Goal: Transaction & Acquisition: Purchase product/service

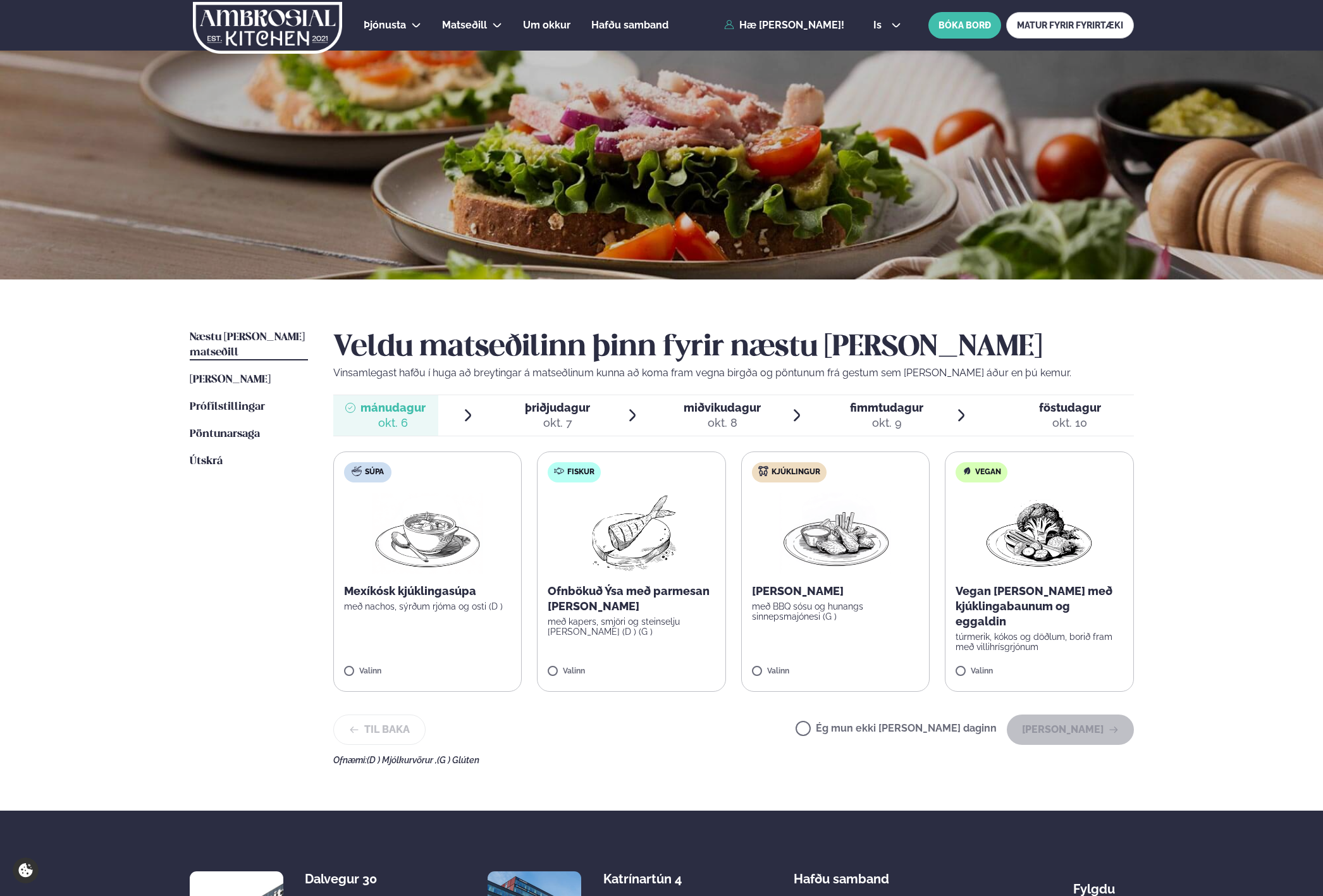
scroll to position [5, 0]
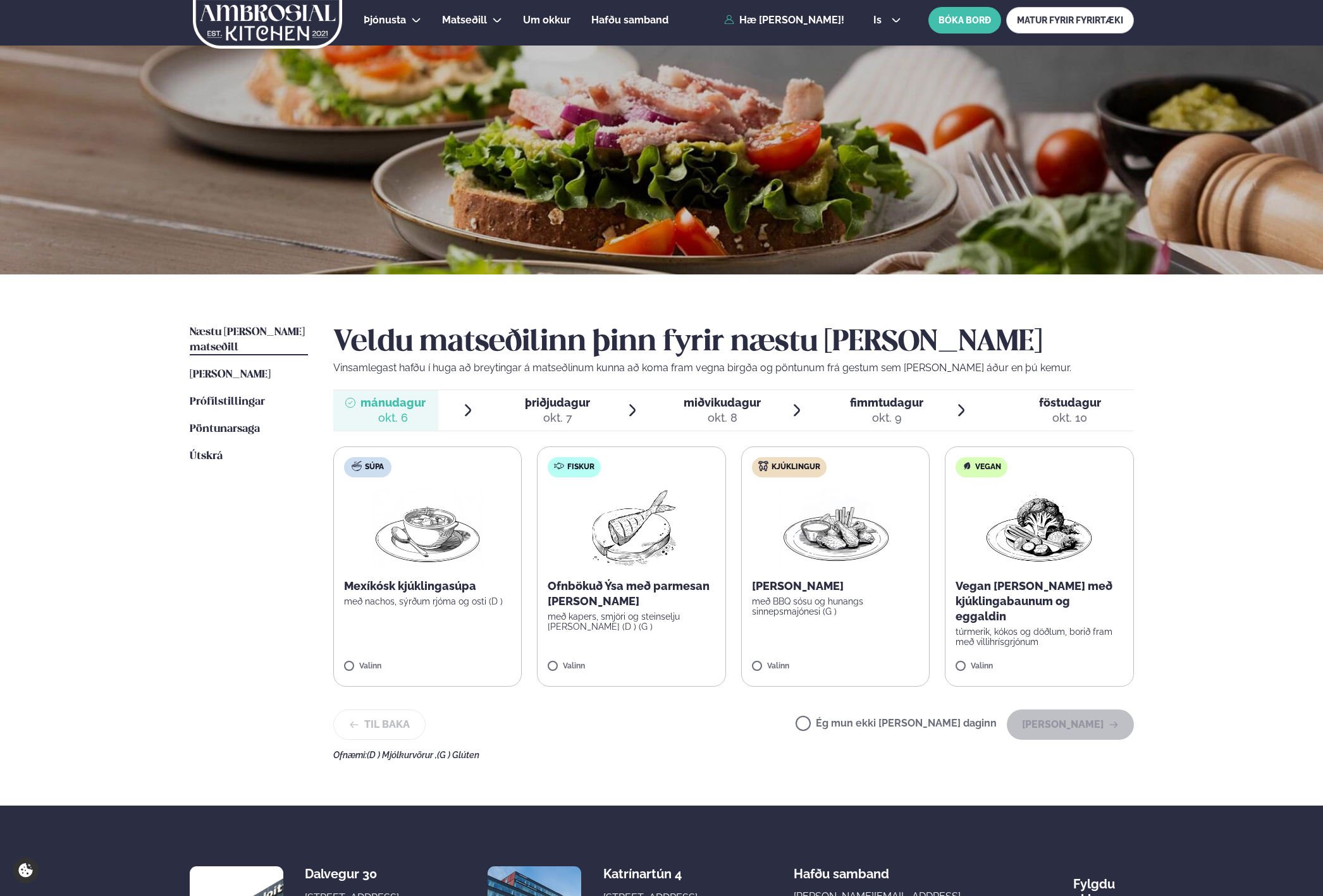
click at [1171, 479] on div "Næstu viku matseðill Næsta vika Þessa viku matseðill Þessa viku Prófílstillinga…" at bounding box center [662, 540] width 1020 height 531
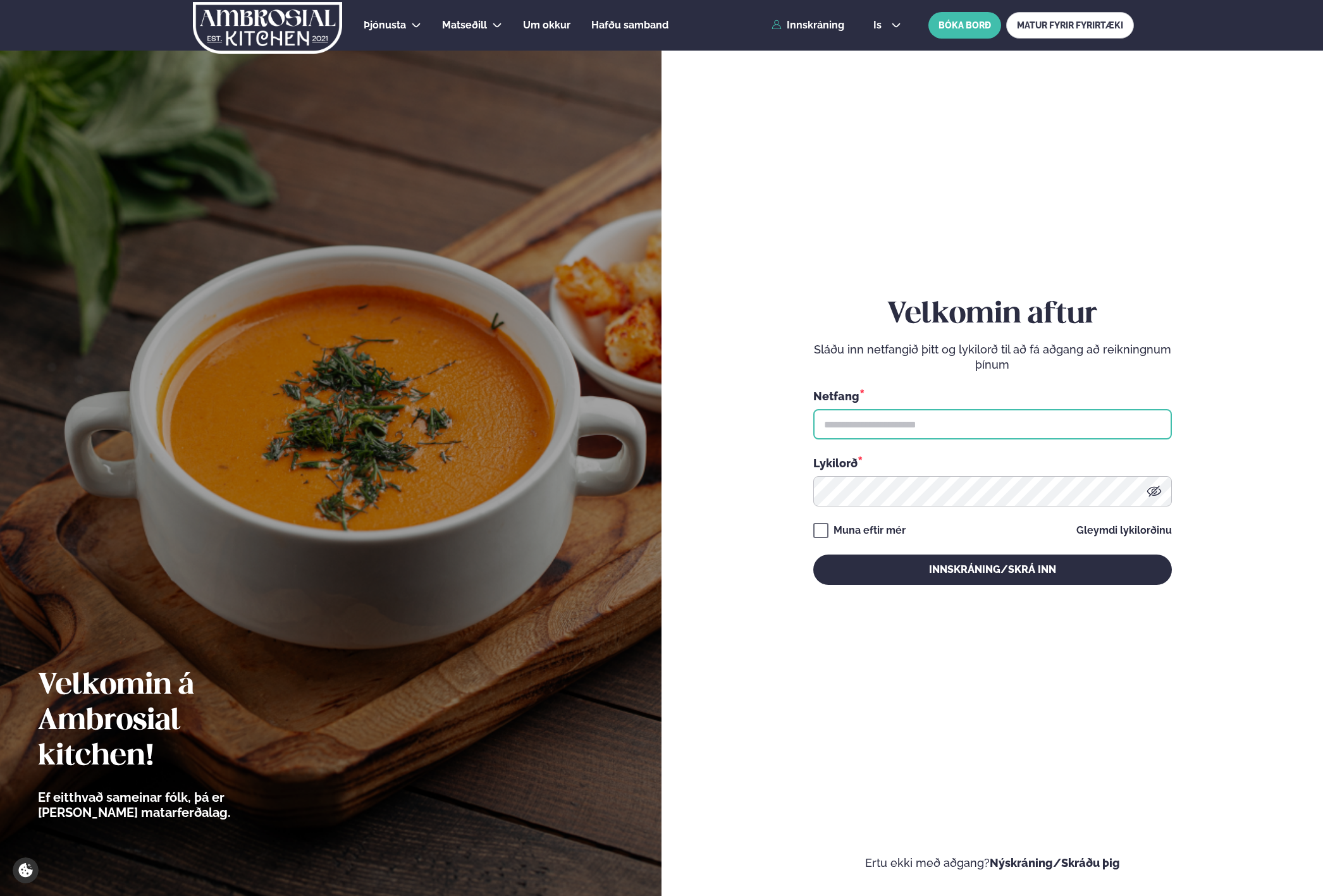
drag, startPoint x: 1016, startPoint y: 423, endPoint x: 1009, endPoint y: 423, distance: 7.0
click at [1011, 422] on input "text" at bounding box center [993, 424] width 359 height 31
click at [1106, 427] on input "text" at bounding box center [993, 424] width 359 height 31
type input "**********"
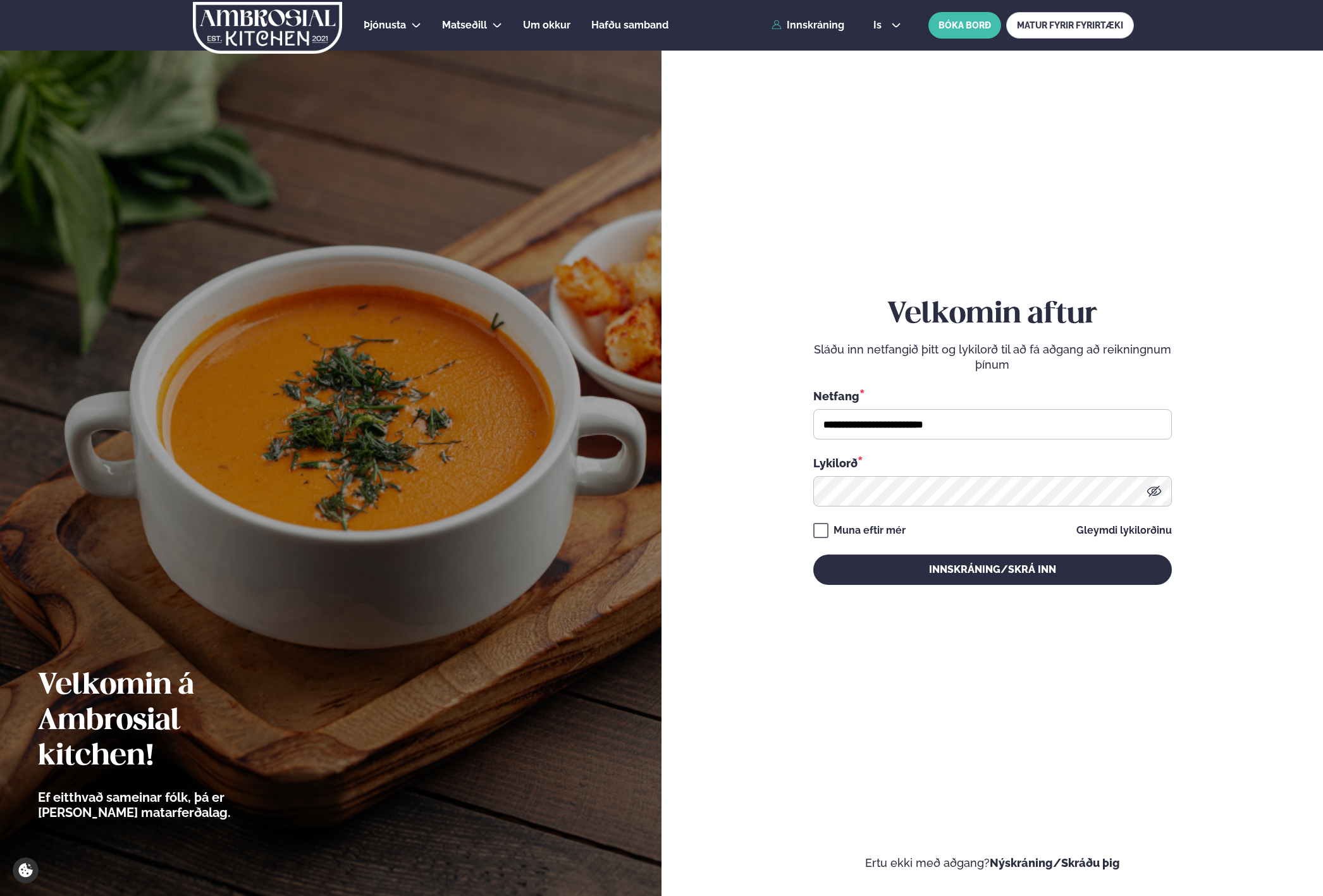
click at [858, 518] on div "**********" at bounding box center [993, 441] width 359 height 288
click at [905, 569] on button "Innskráning/Skrá inn" at bounding box center [993, 569] width 359 height 31
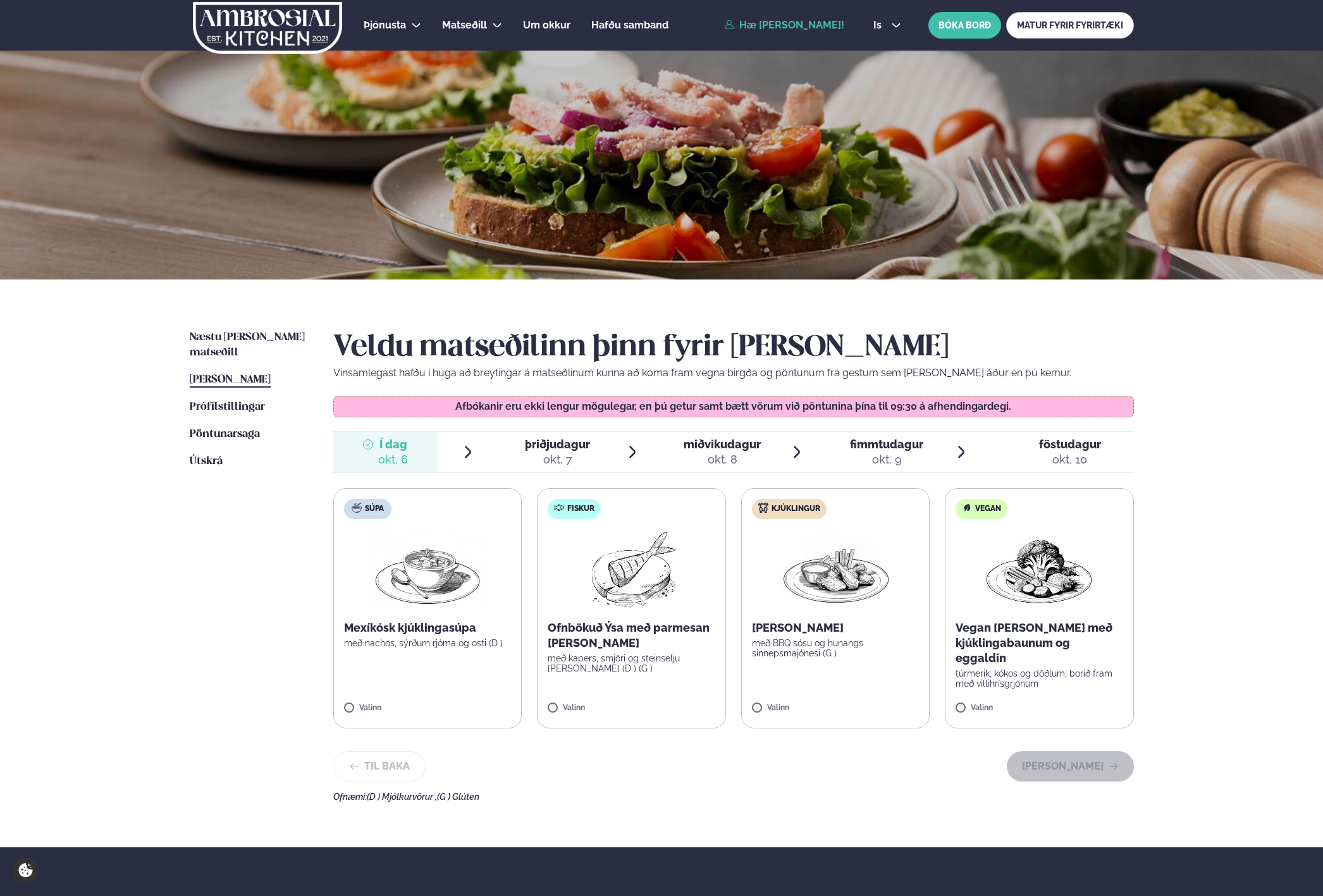
click at [578, 455] on div "okt. 7" at bounding box center [558, 459] width 66 height 15
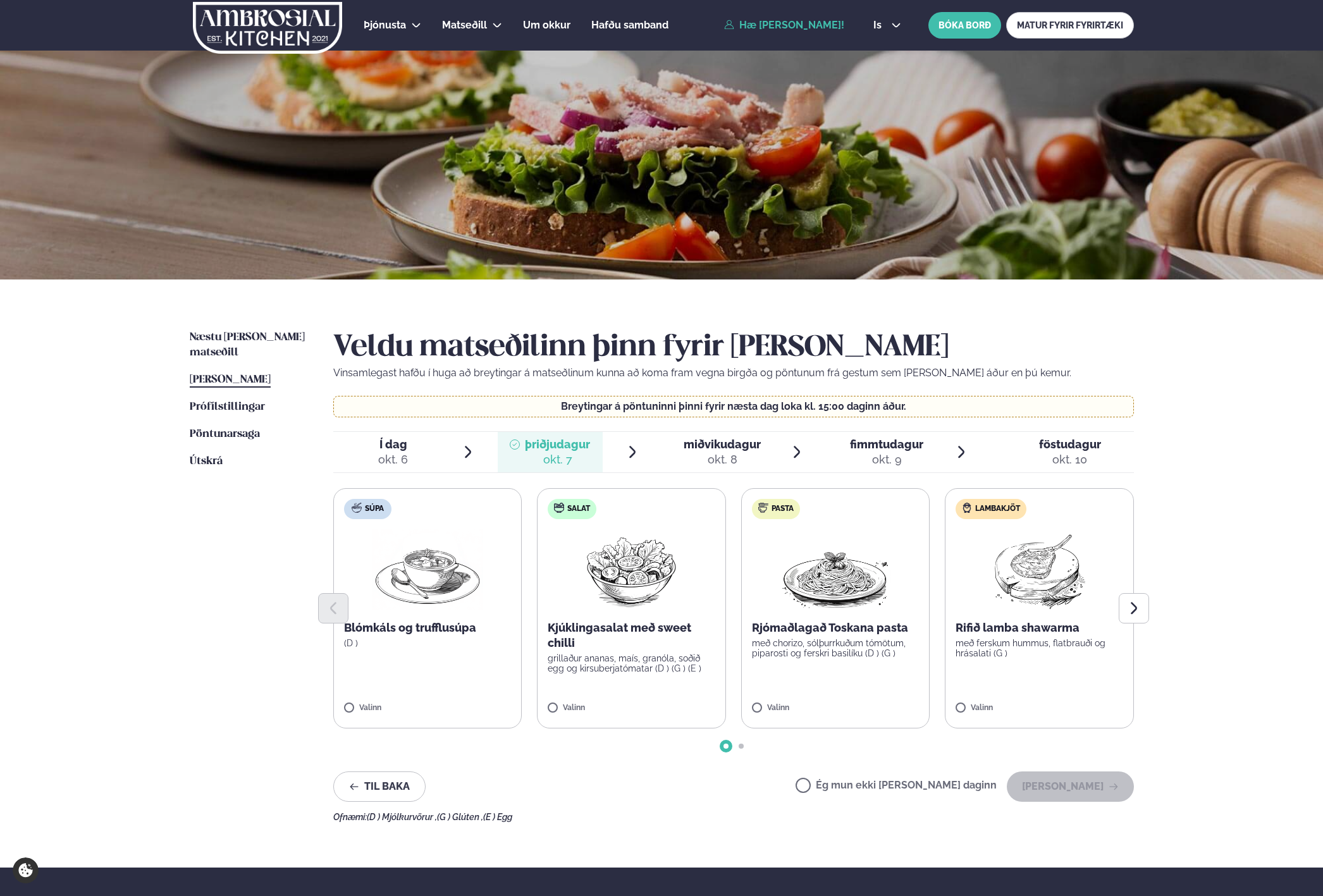
click at [400, 460] on div "okt. 6" at bounding box center [393, 459] width 30 height 15
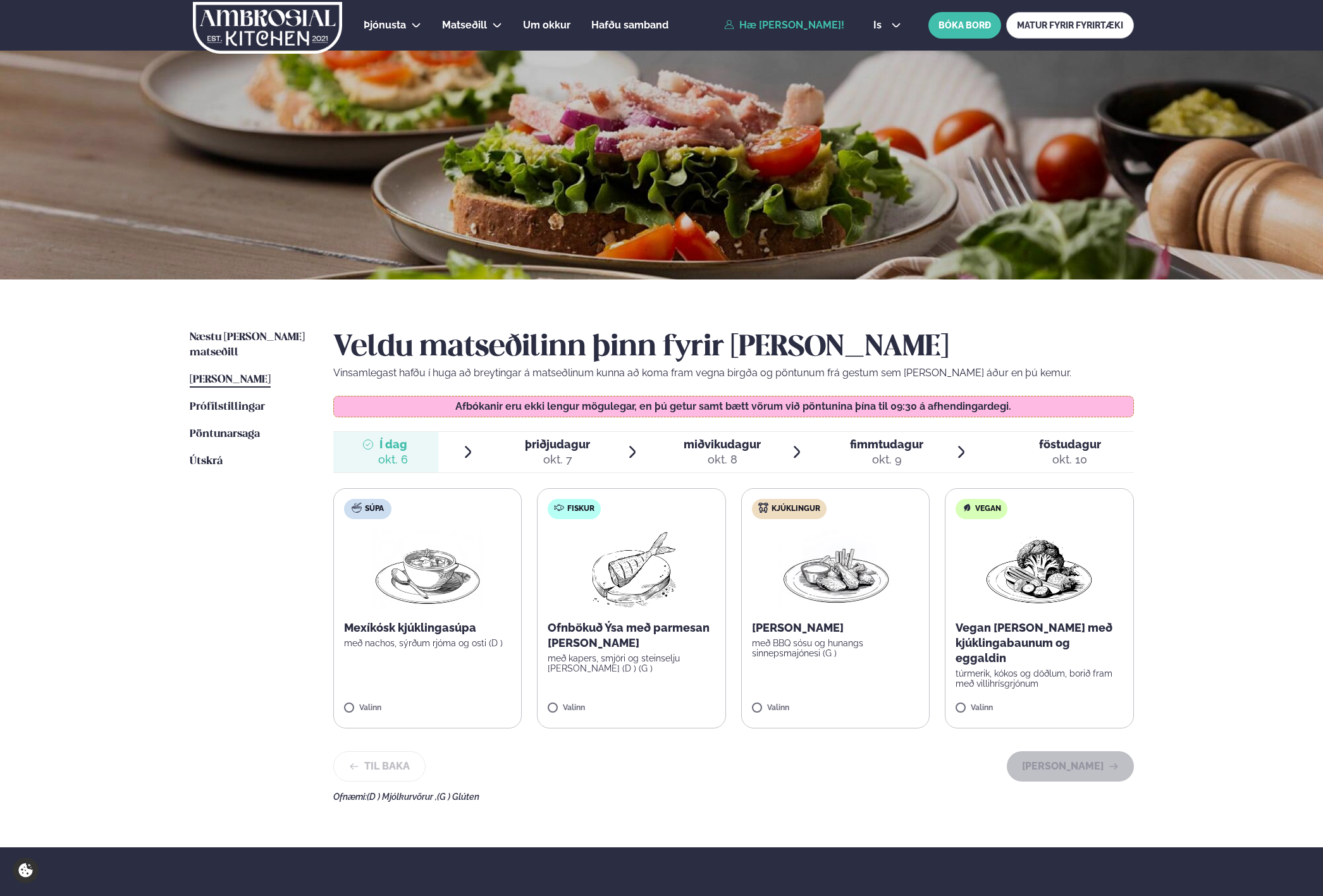
click at [484, 458] on ul "Í dag Í d. [DATE] þriðjudagur þri. [DATE] miðvikudagur mið. [DATE] fimmtudagur …" at bounding box center [734, 452] width 801 height 40
click at [496, 455] on ul "Í dag Í d. [DATE] þriðjudagur þri. [DATE] miðvikudagur mið. [DATE] fimmtudagur …" at bounding box center [734, 452] width 801 height 40
click at [582, 452] on div "okt. 7" at bounding box center [558, 459] width 66 height 15
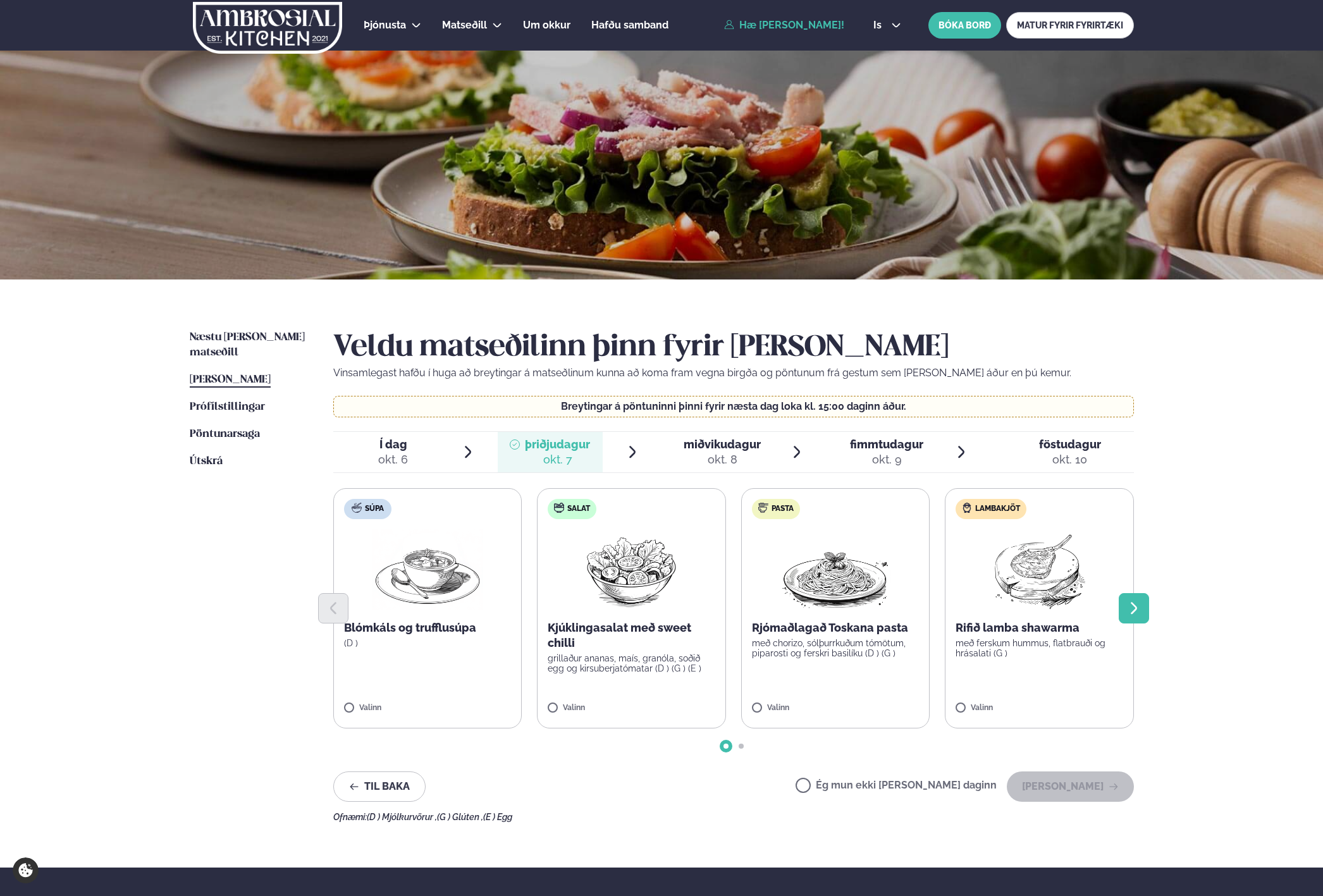
click at [1139, 611] on icon "Next slide" at bounding box center [1134, 608] width 15 height 15
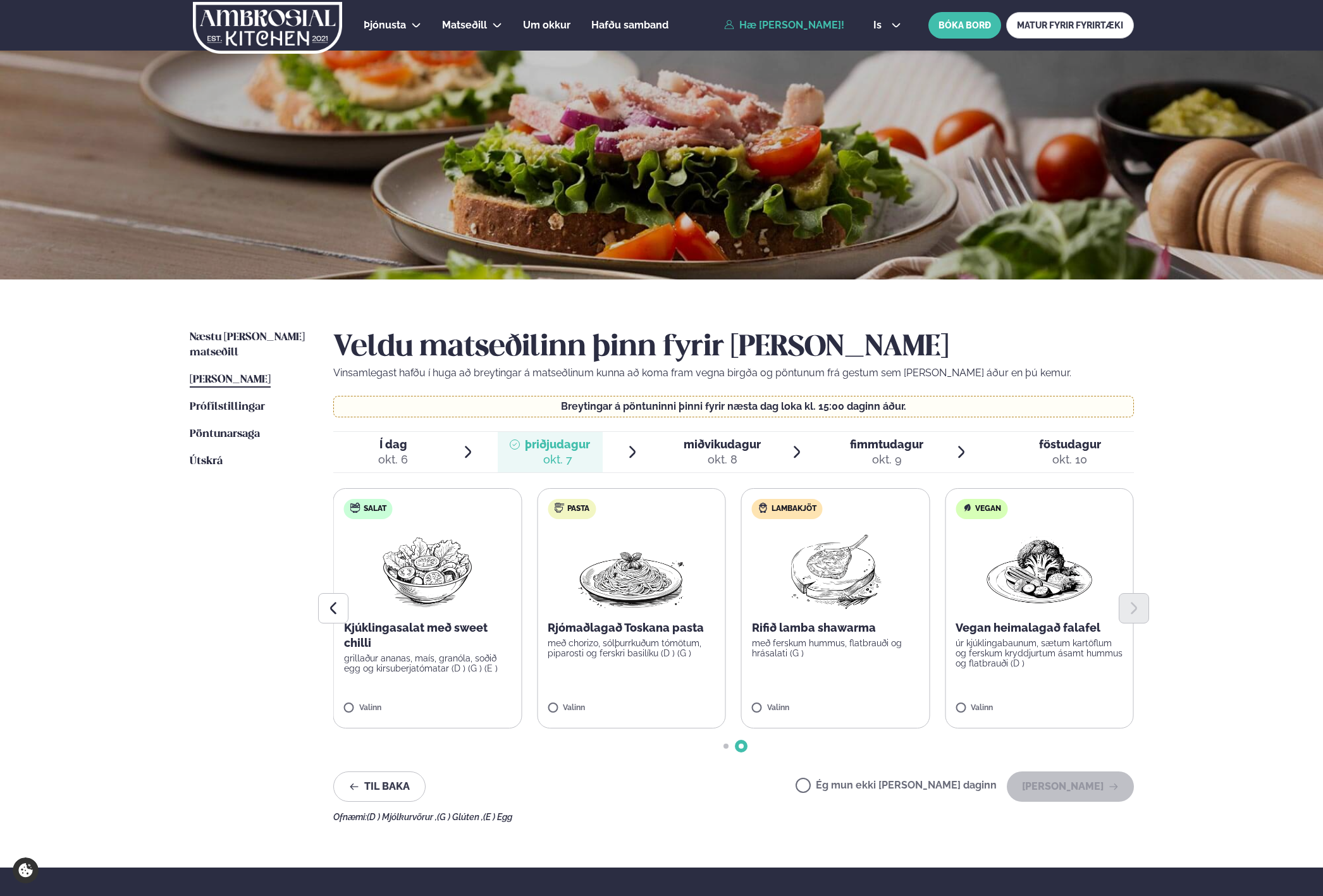
click at [427, 445] on span "Í dag Í d. [DATE]" at bounding box center [386, 452] width 105 height 40
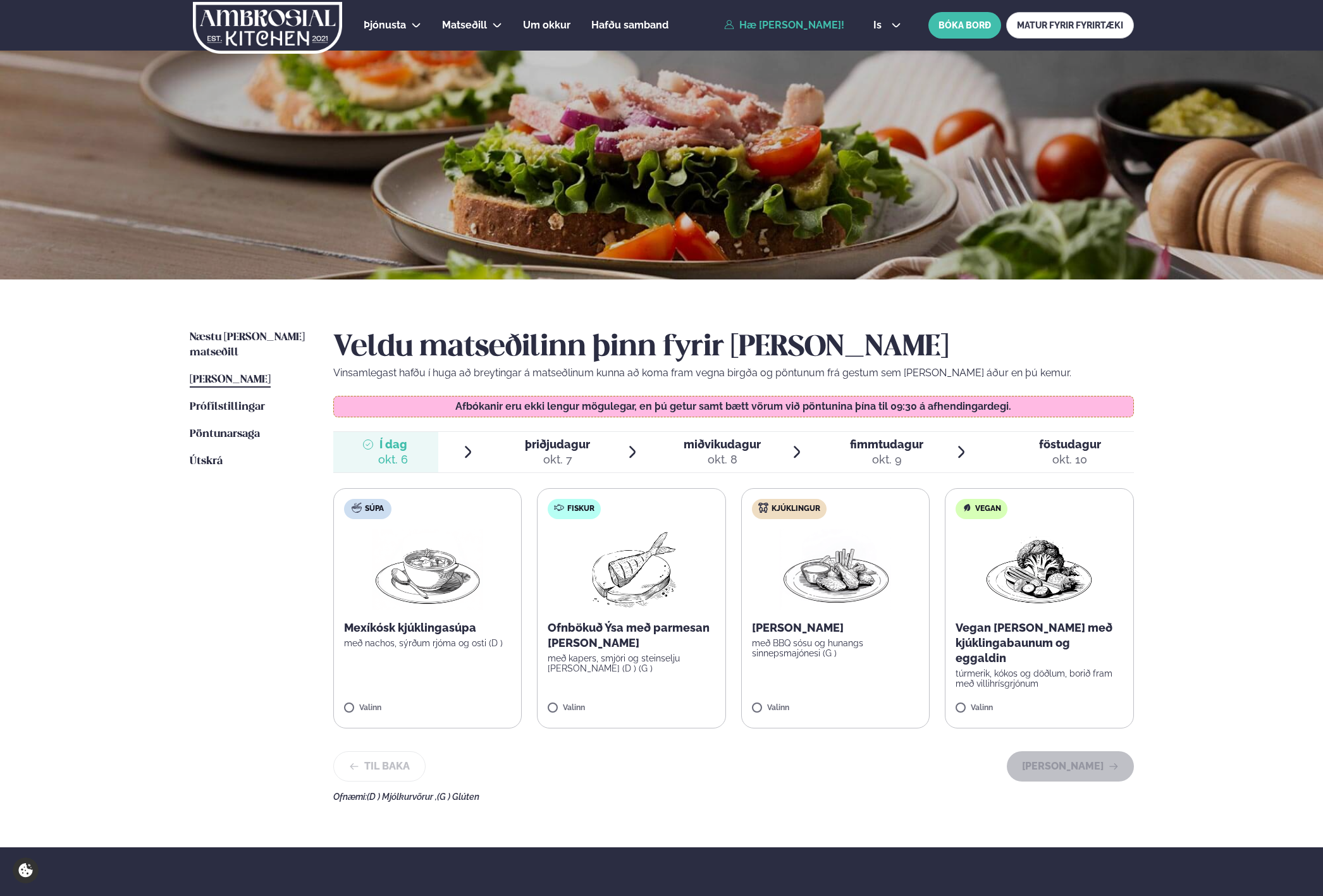
click at [1104, 668] on p "túrmerik, kókos og döðlum, borið fram með villihrísgrjónum" at bounding box center [1039, 678] width 168 height 20
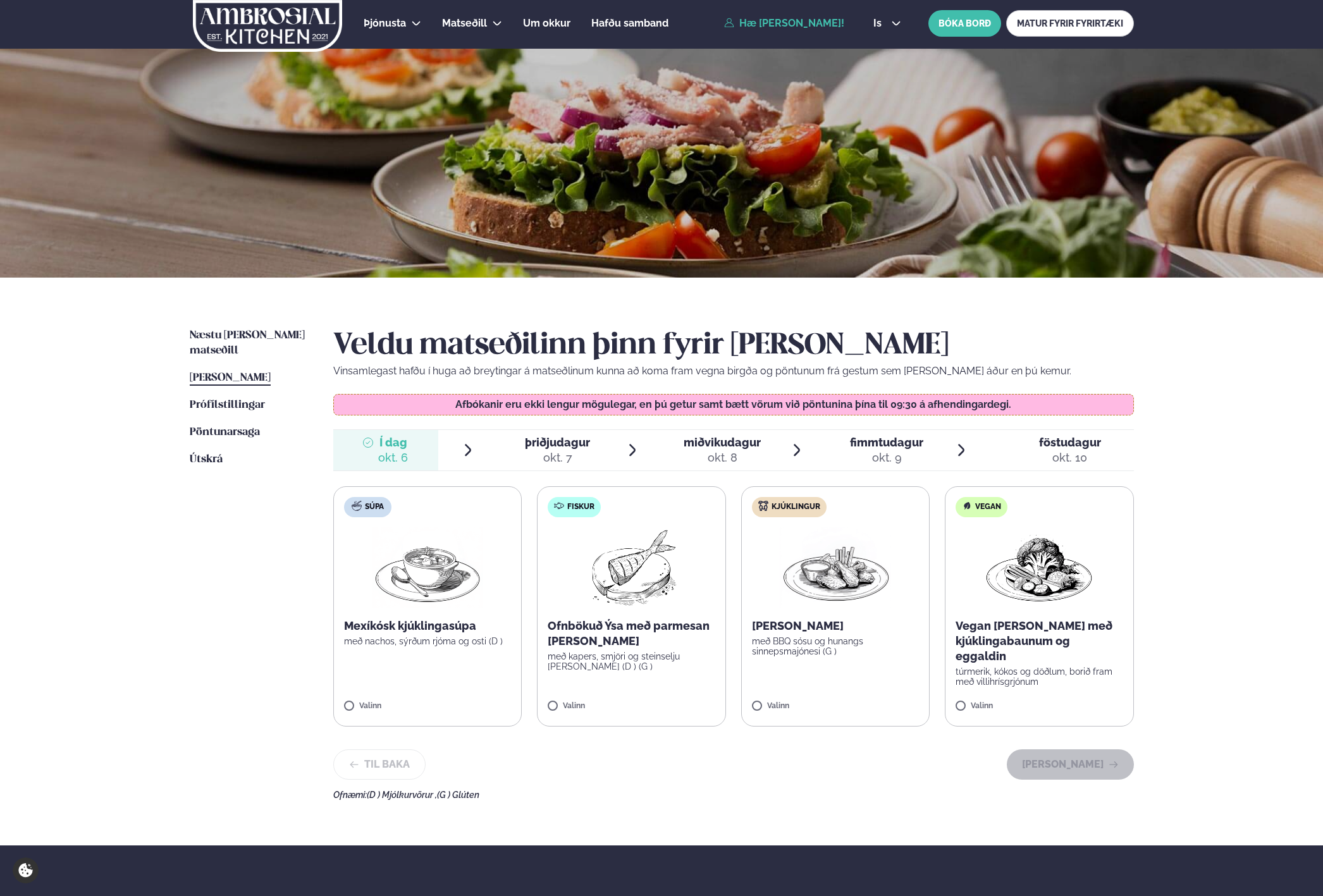
click at [575, 441] on div "þriðjudagur þri. [DATE]" at bounding box center [558, 450] width 66 height 31
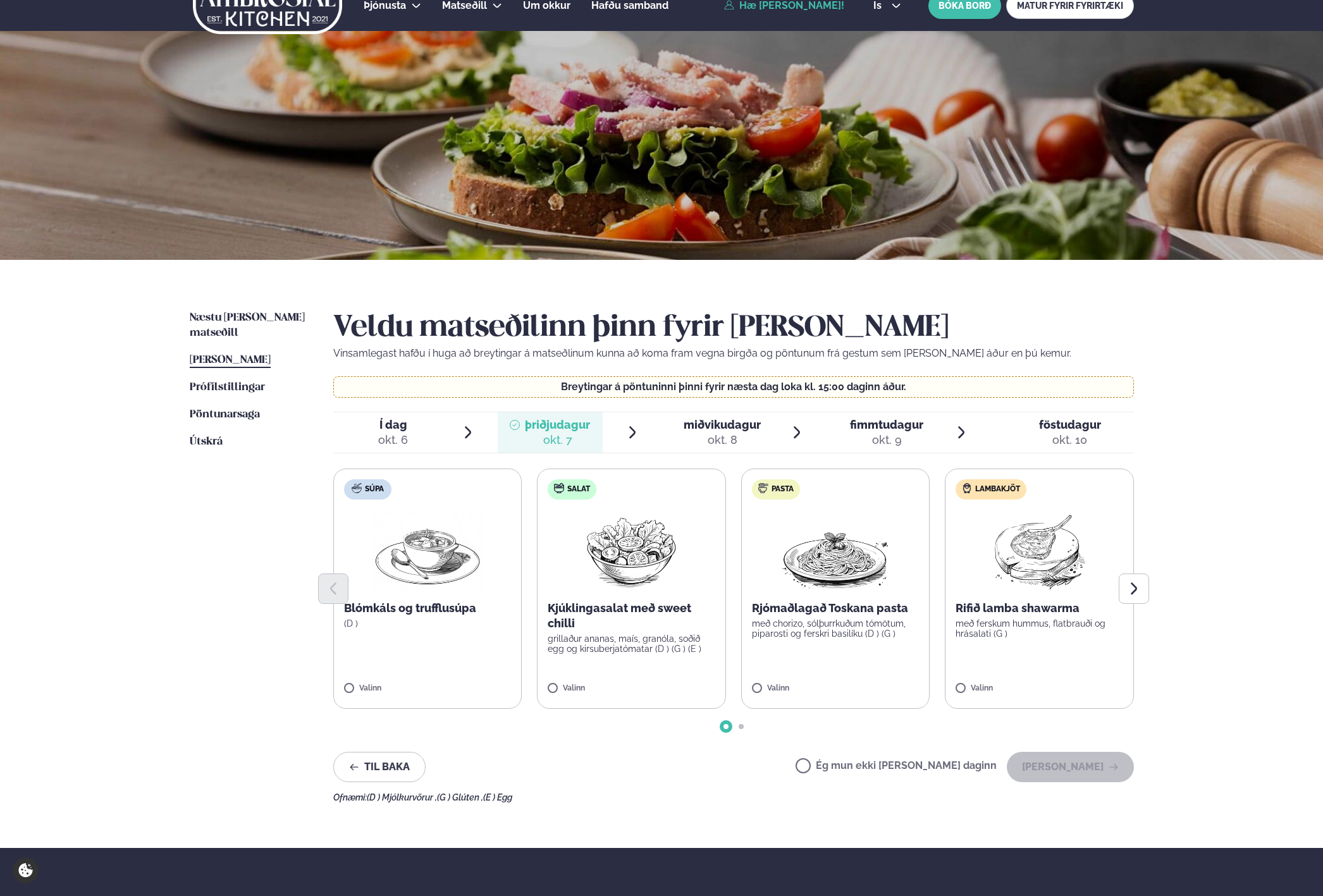
click at [421, 426] on span "Í dag Í d. [DATE]" at bounding box center [386, 432] width 105 height 40
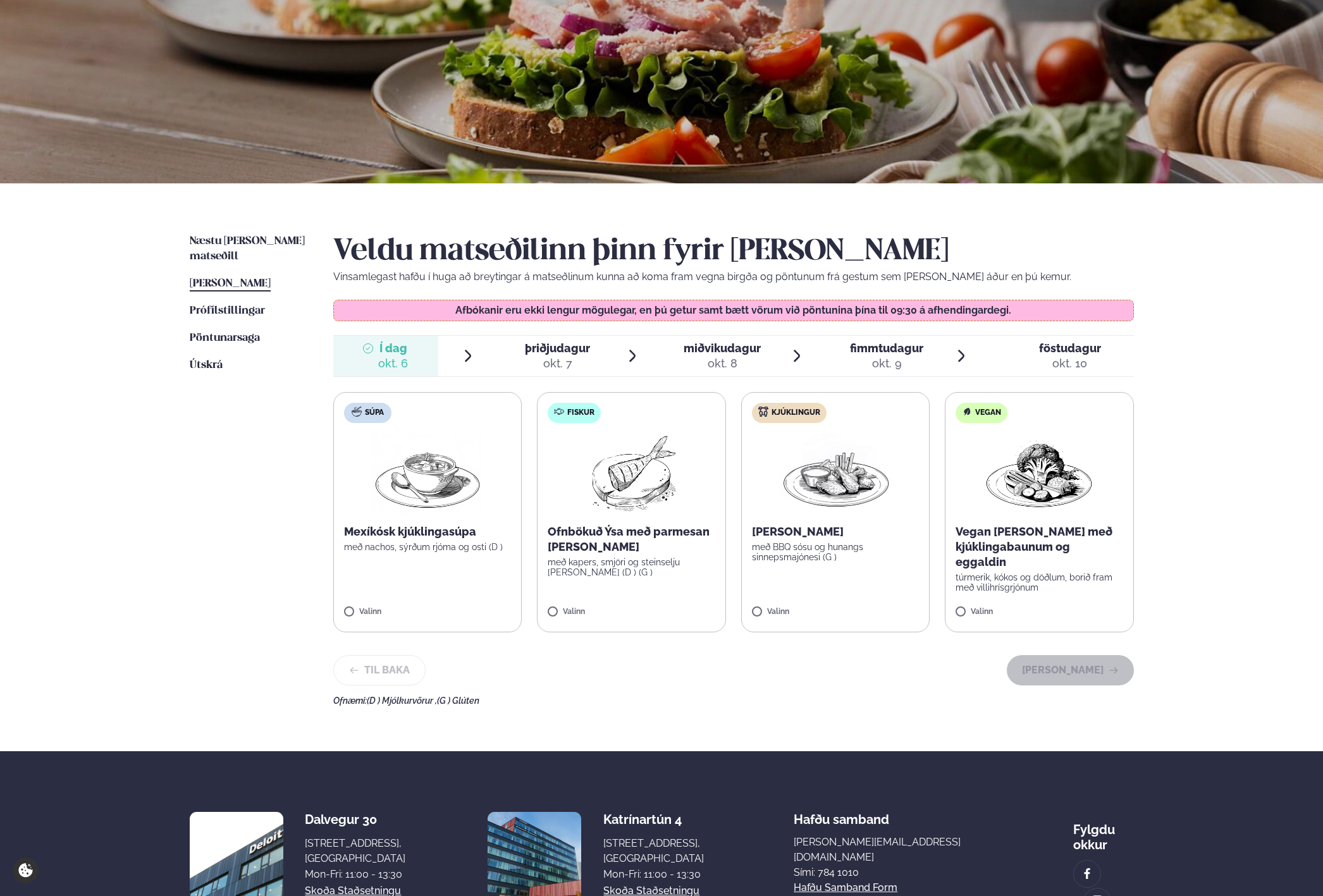
scroll to position [97, 0]
click at [555, 346] on span "þriðjudagur" at bounding box center [558, 348] width 66 height 13
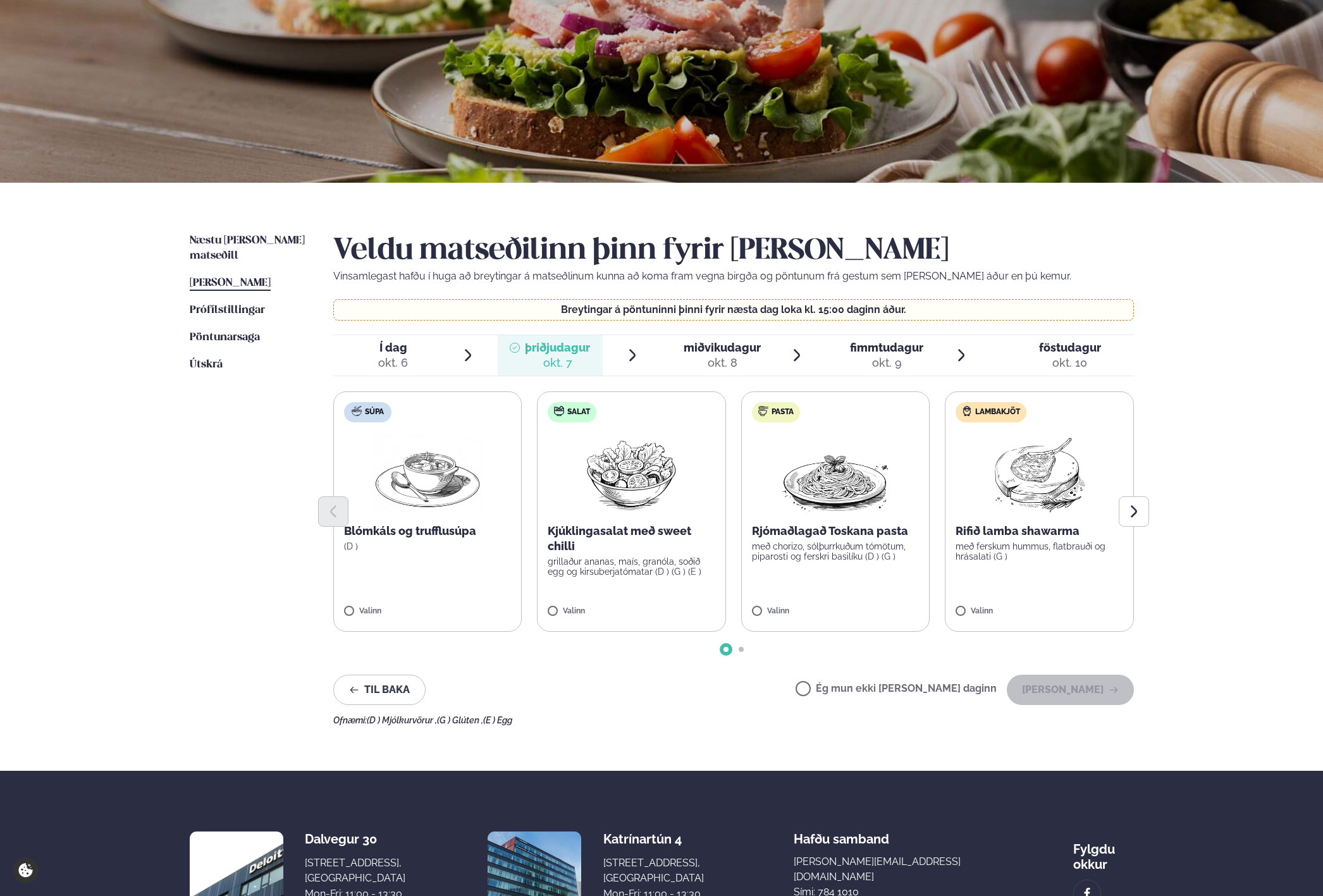
click at [425, 356] on span "Í dag Í d. [DATE]" at bounding box center [386, 355] width 105 height 40
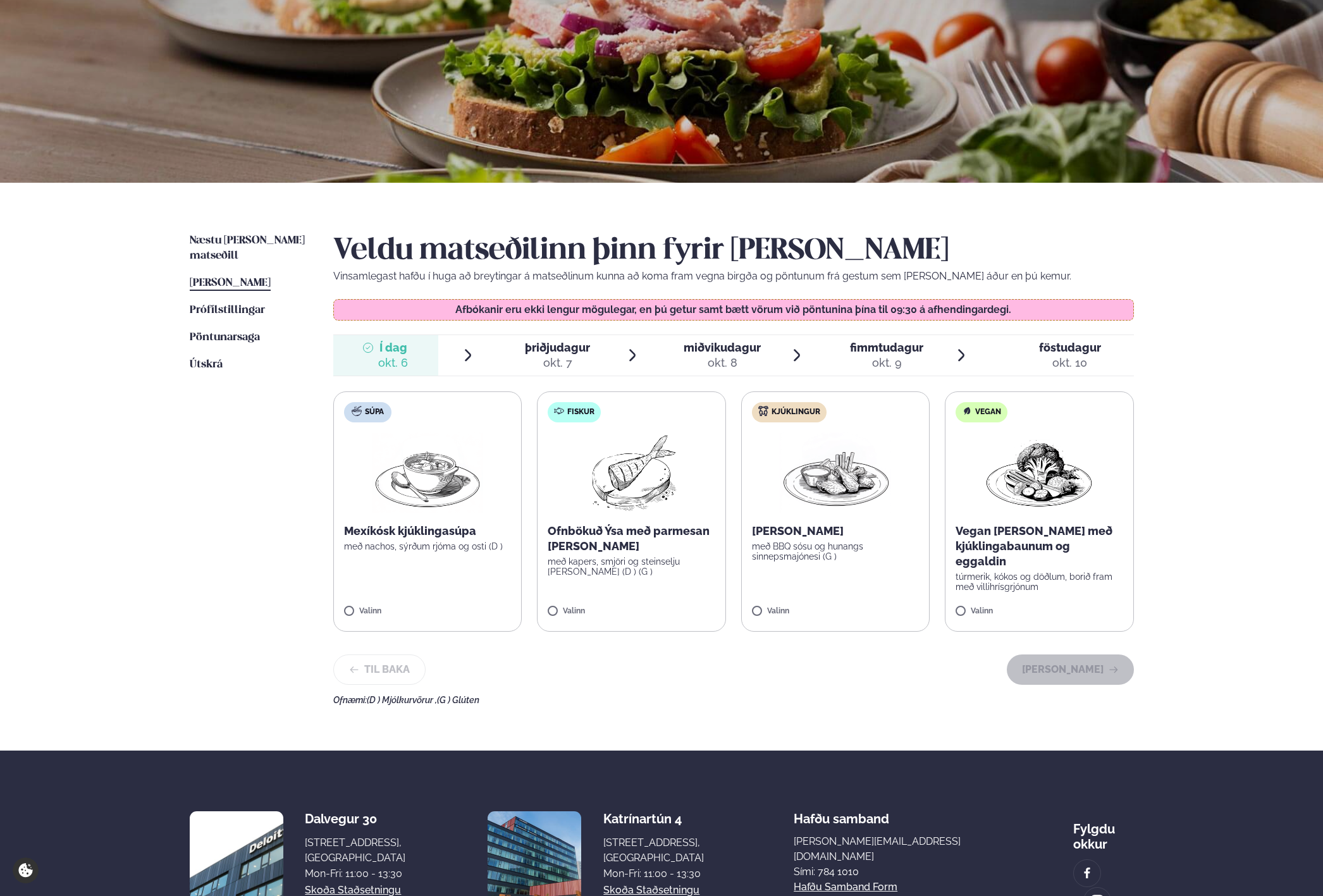
click at [507, 351] on span "þriðjudagur þri. [DATE]" at bounding box center [550, 355] width 105 height 40
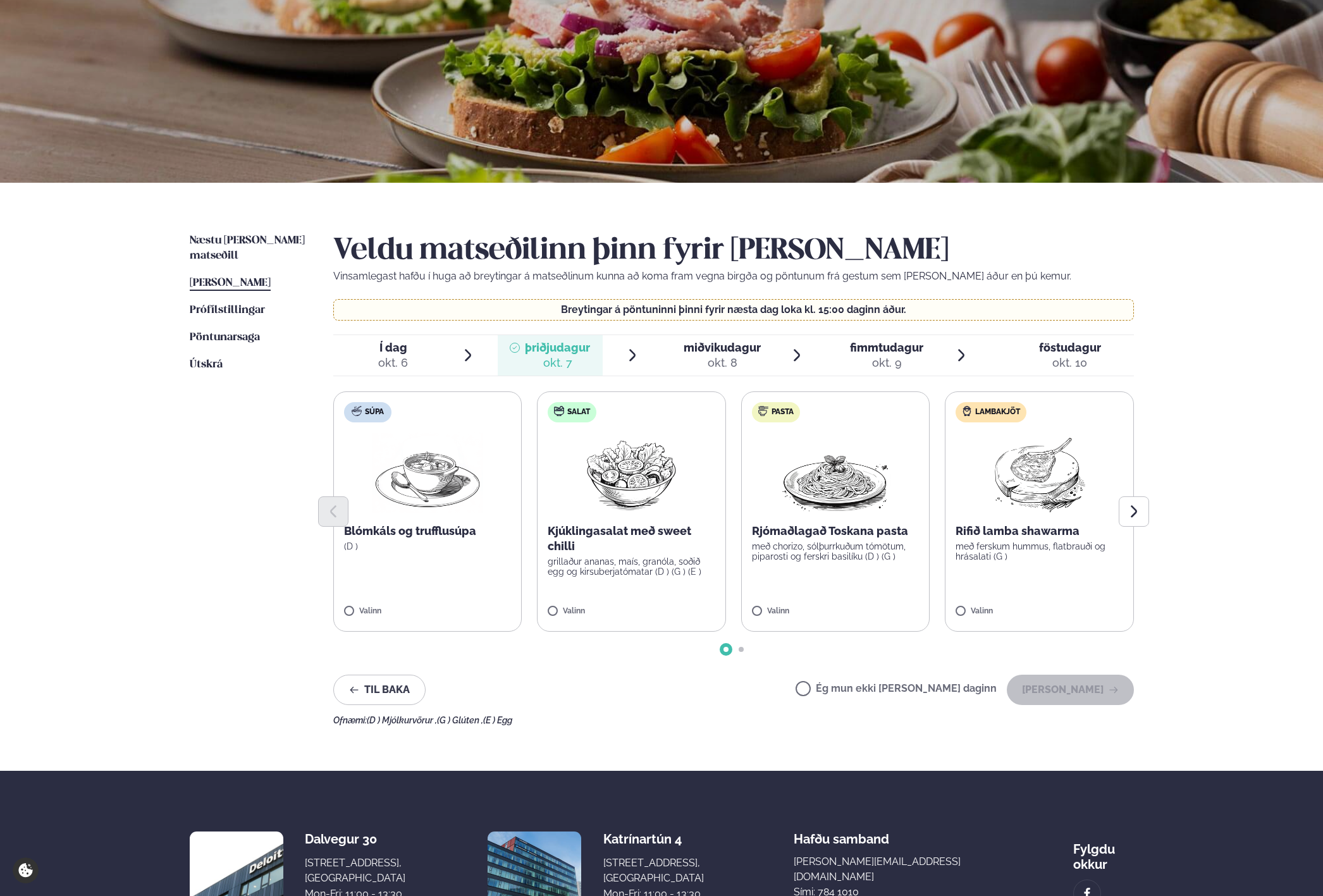
click at [434, 351] on span "Í dag Í d. [DATE]" at bounding box center [386, 355] width 105 height 40
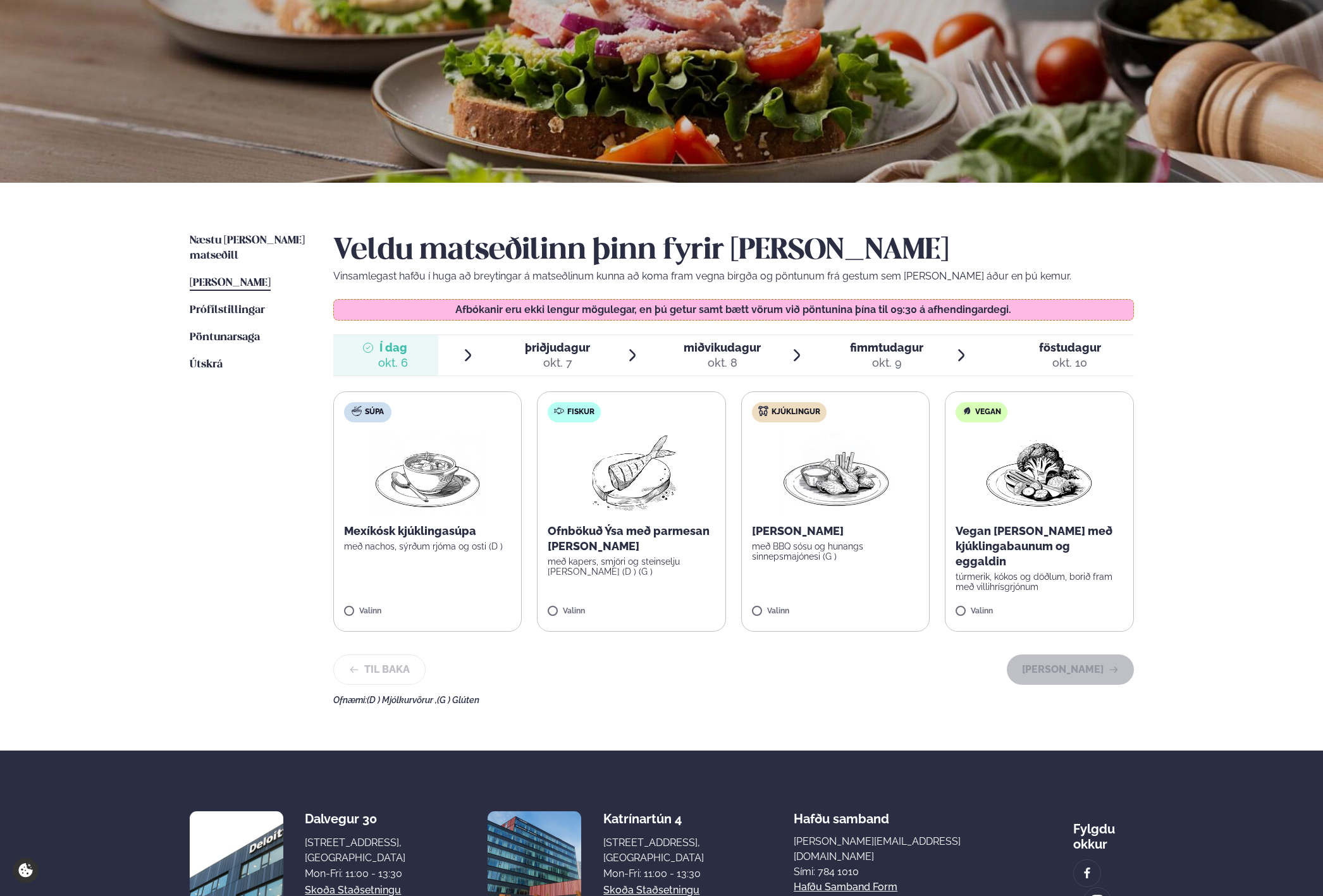
click at [531, 351] on span "þriðjudagur" at bounding box center [558, 348] width 66 height 13
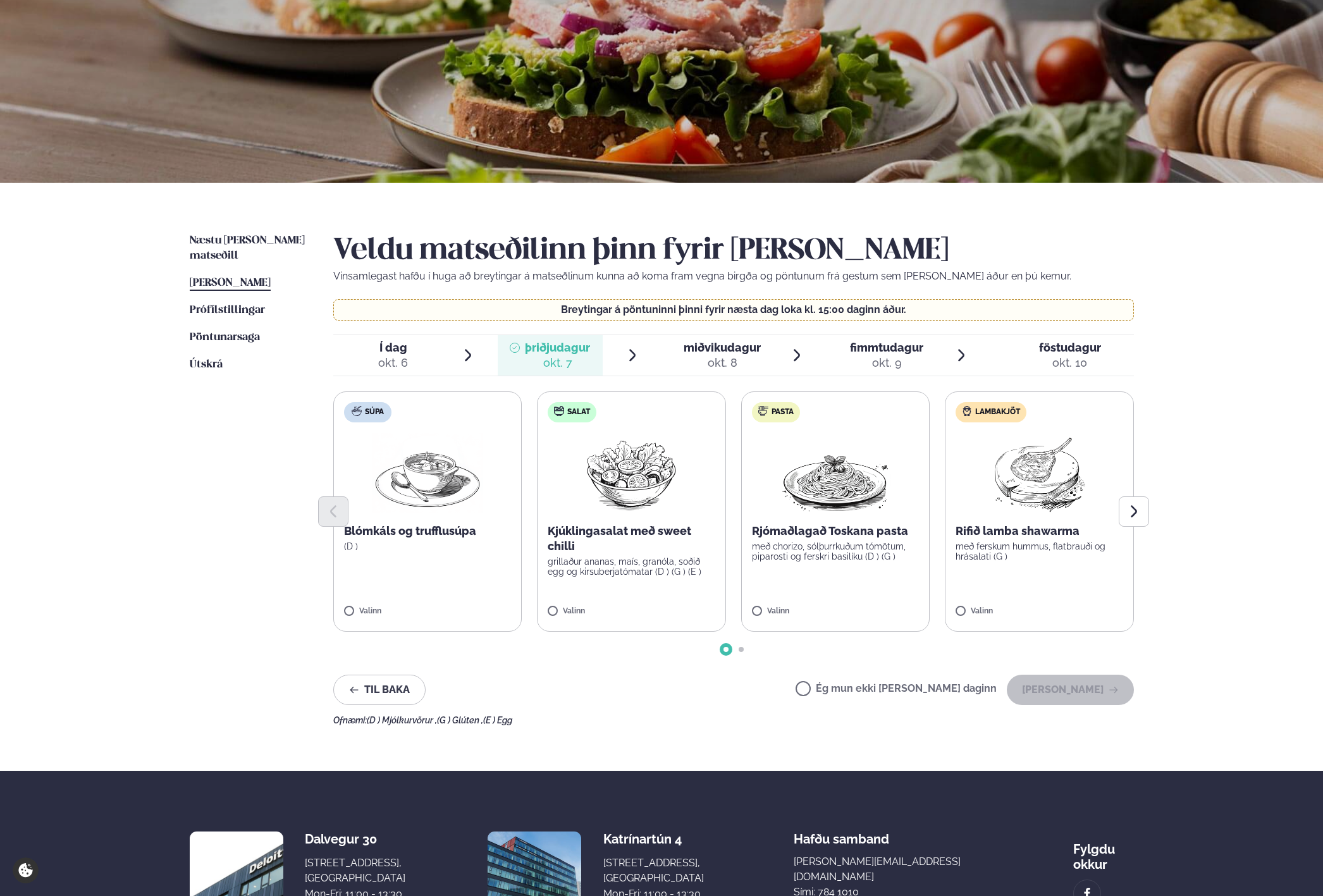
click at [380, 353] on span "Í dag" at bounding box center [393, 348] width 30 height 15
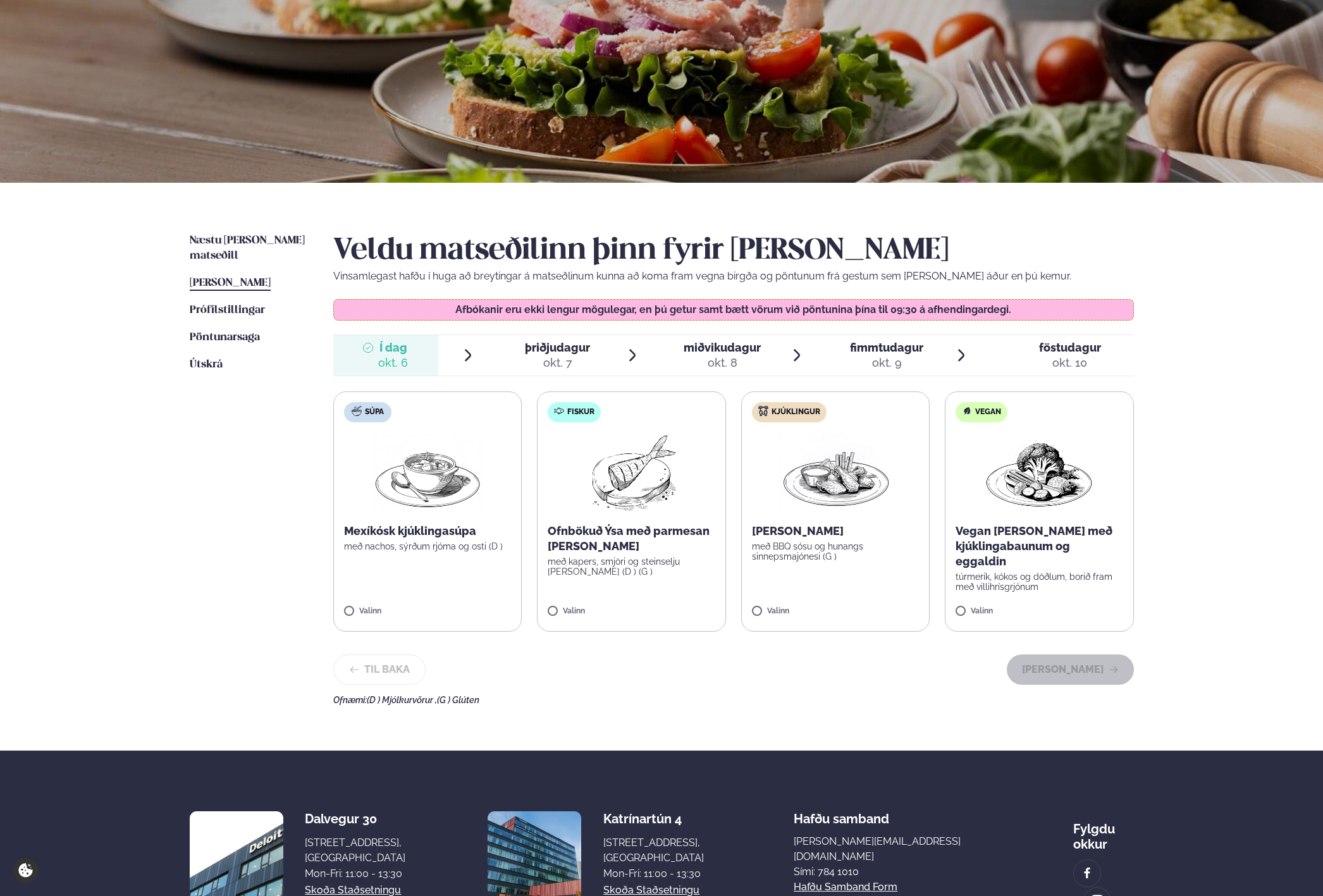
click at [567, 364] on div "okt. 7" at bounding box center [558, 362] width 66 height 15
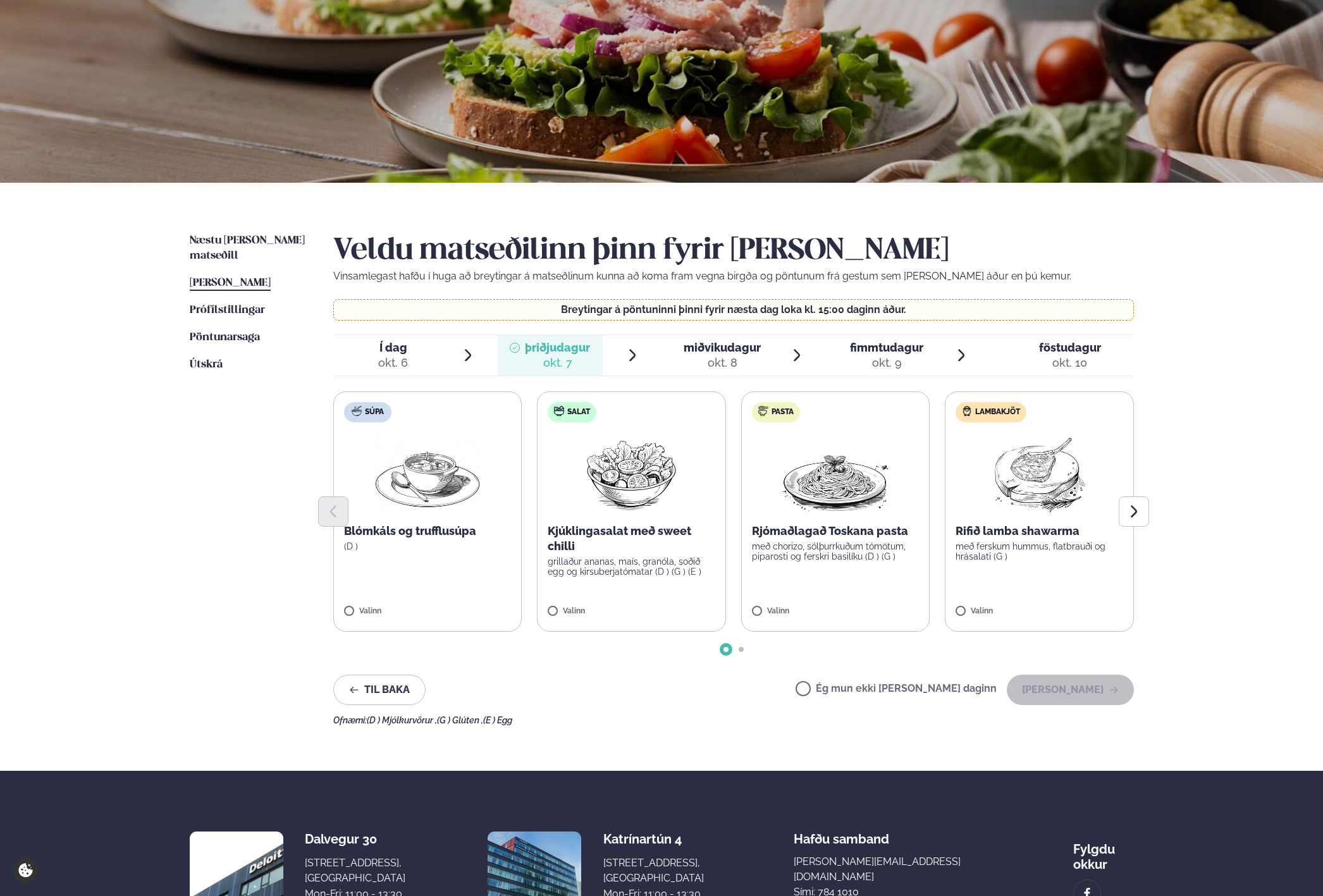
click at [666, 353] on span "miðvikudagur mið. [DATE]" at bounding box center [715, 355] width 105 height 40
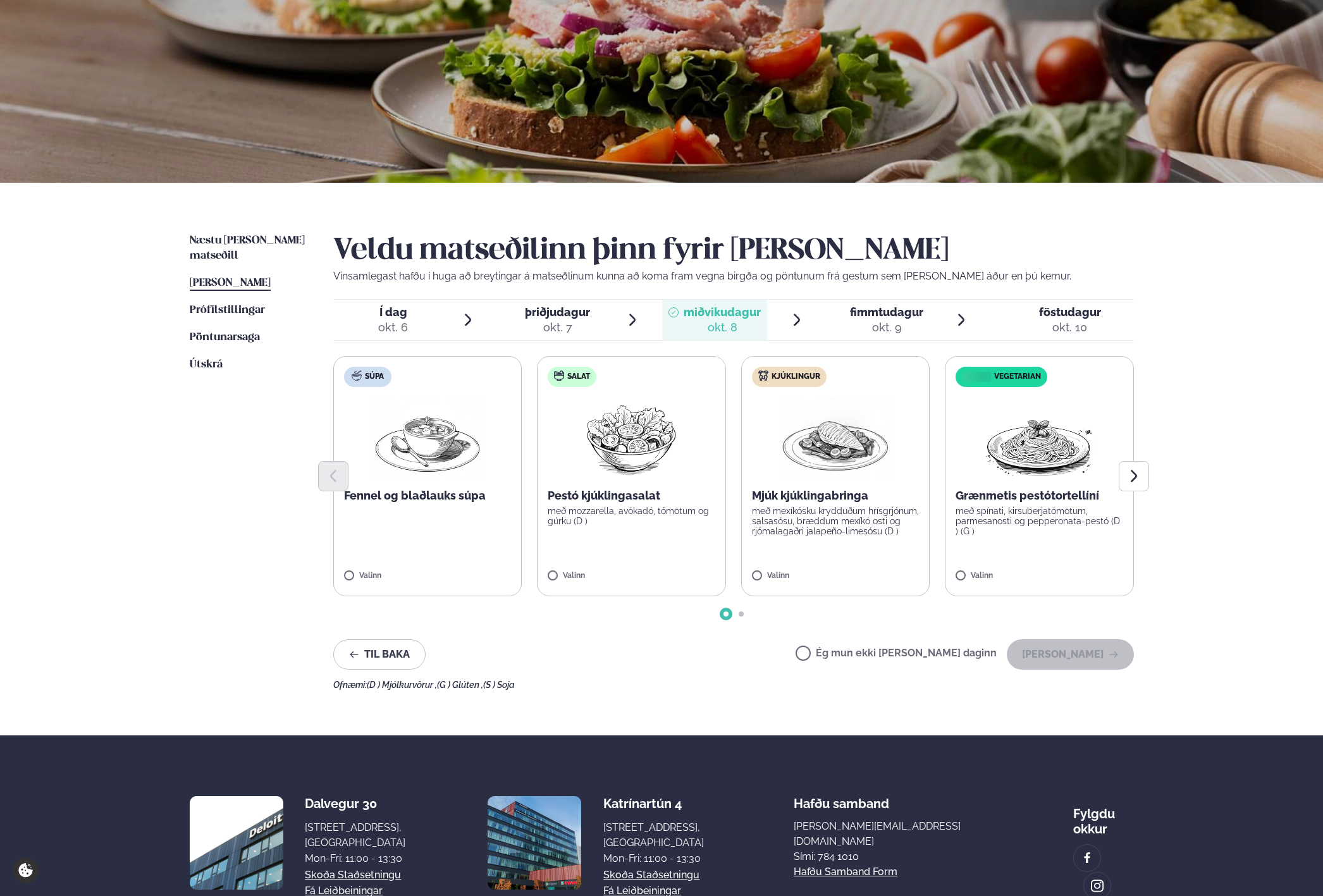
click at [532, 339] on span "þriðjudagur þri. [DATE]" at bounding box center [550, 320] width 105 height 40
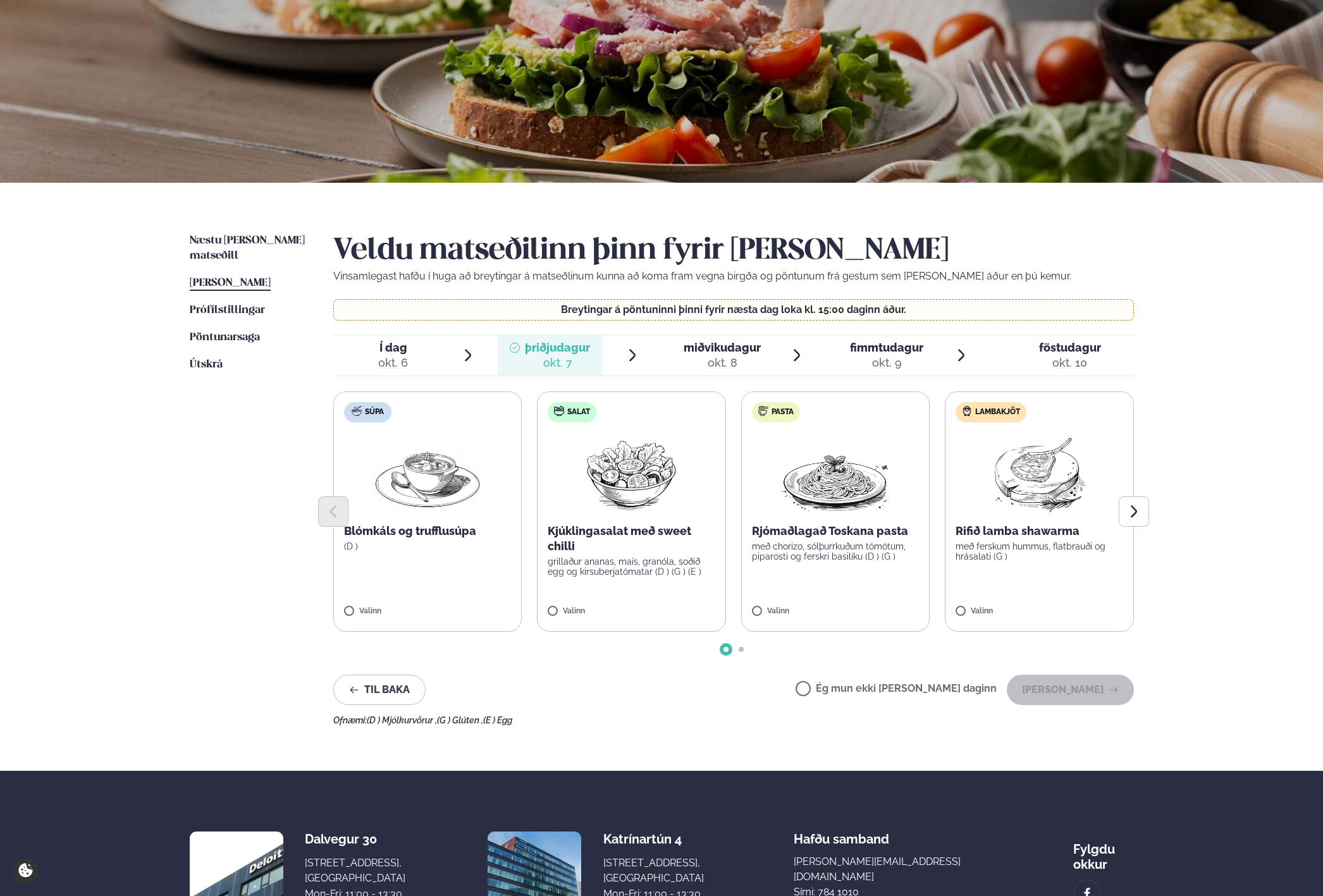
click at [418, 334] on div "Í dag Í d. [DATE] þriðjudagur þri. [DATE] miðvikudagur mið. [DATE] fimmtudagur …" at bounding box center [734, 355] width 801 height 42
click at [409, 333] on div "Veldu matseðilinn þinn fyrir [PERSON_NAME] Vinsamlegast hafðu í huga að breytin…" at bounding box center [734, 479] width 801 height 492
click at [351, 355] on span "Í dag Í d. [DATE]" at bounding box center [386, 355] width 105 height 40
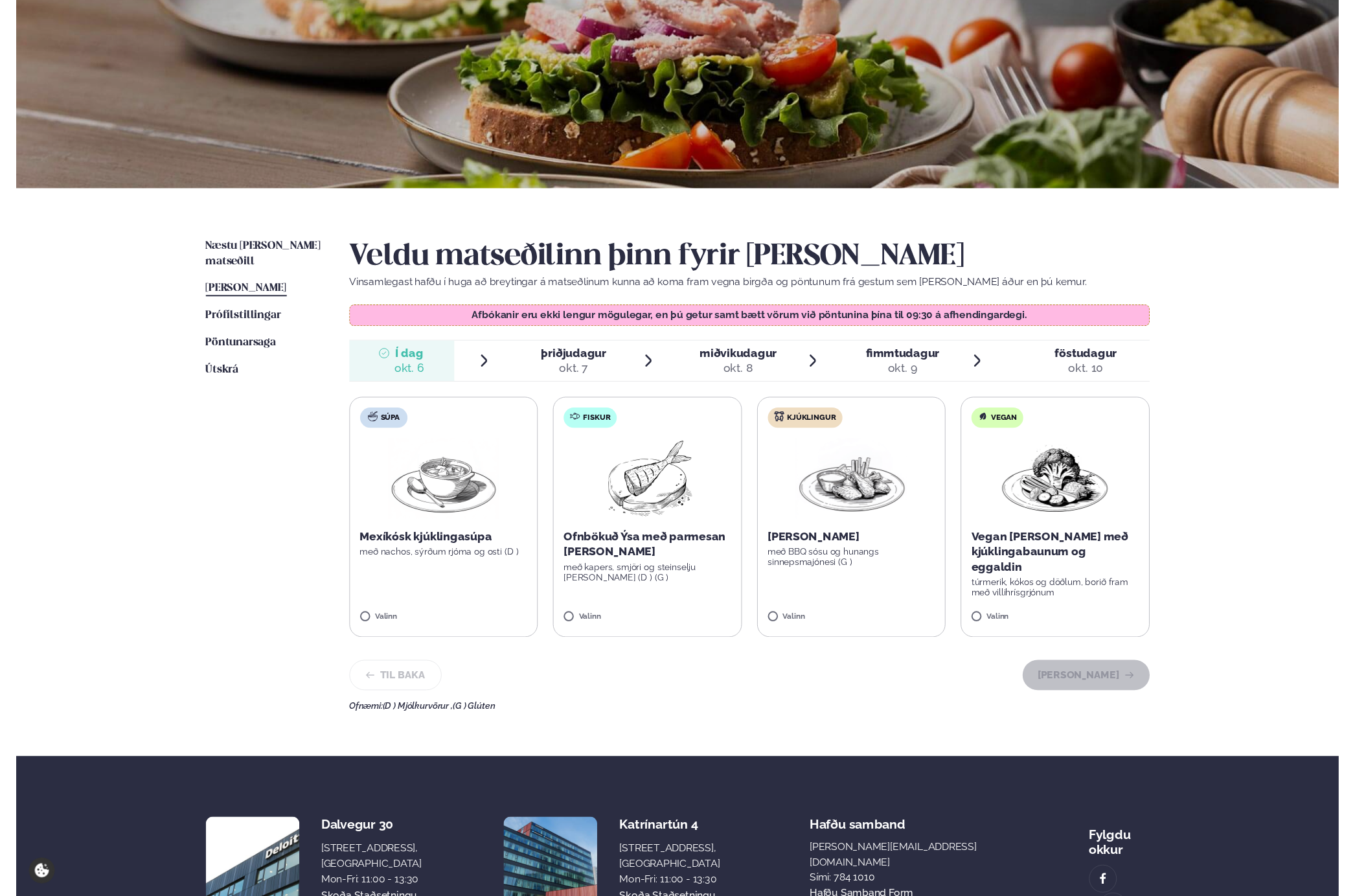
scroll to position [90, 0]
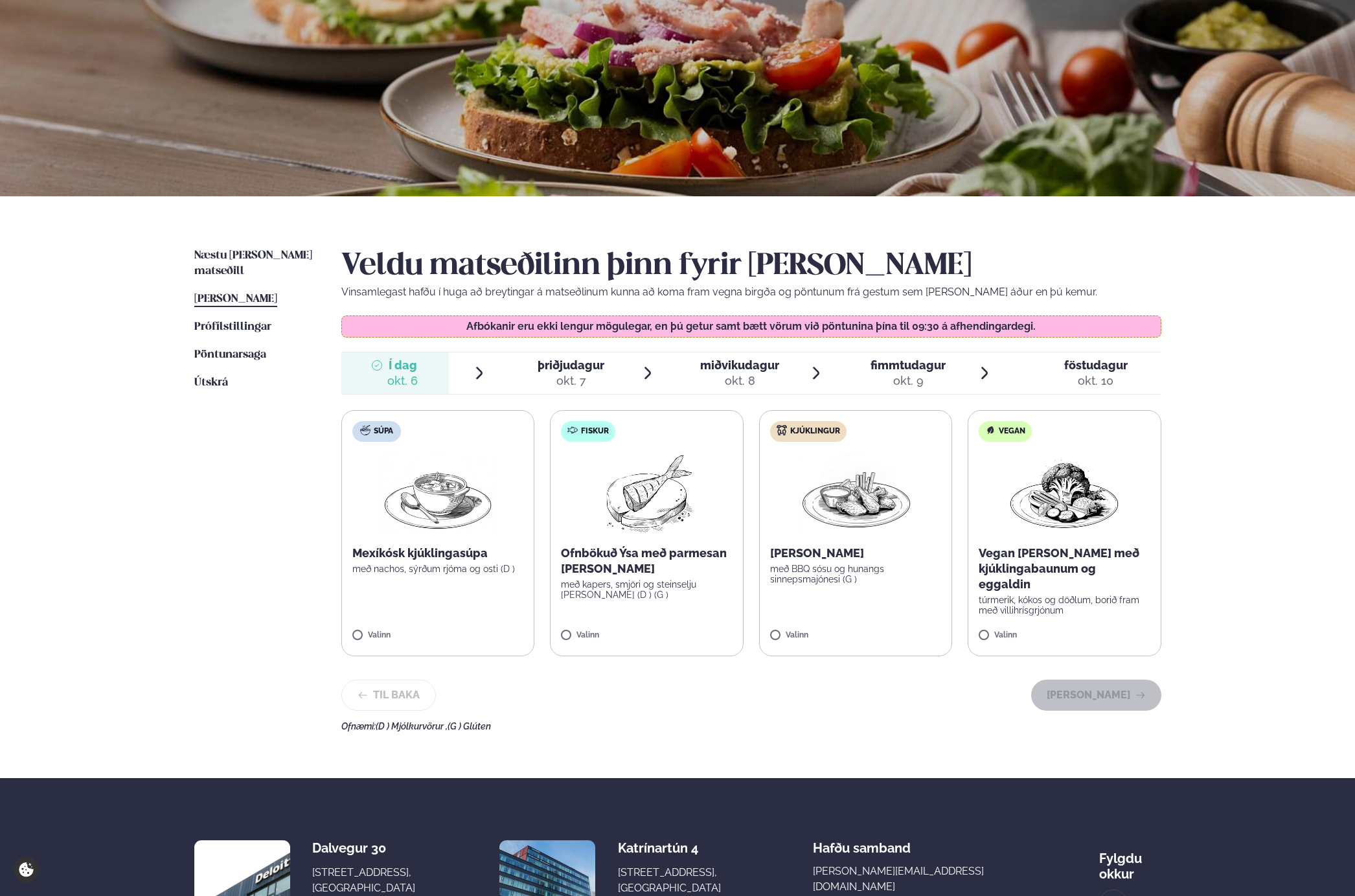
click at [451, 569] on p "með nachos, sýrðum rjóma og osti (D )" at bounding box center [438, 569] width 172 height 11
